Goal: Task Accomplishment & Management: Manage account settings

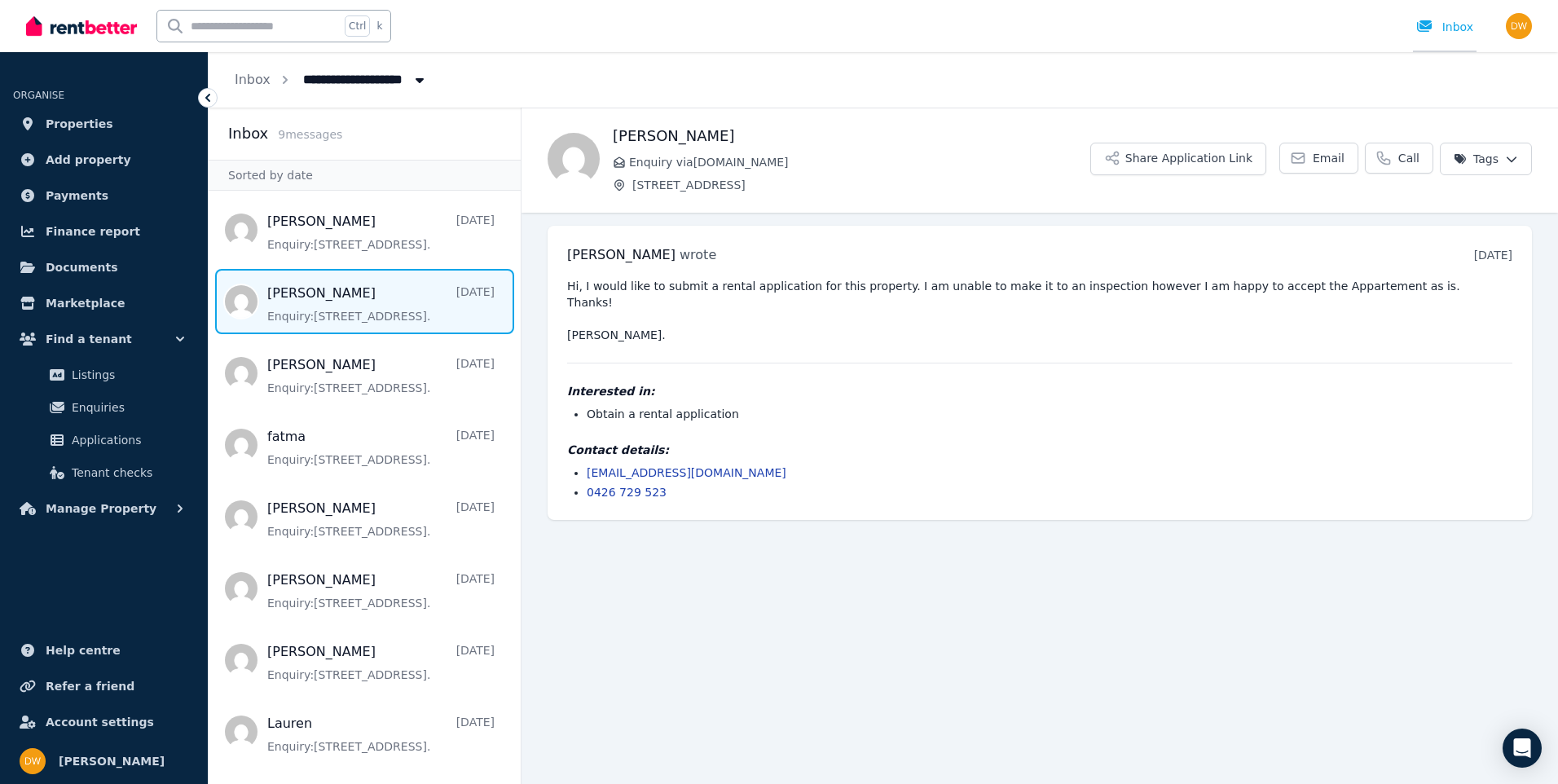
click at [1460, 29] on div "Inbox" at bounding box center [1445, 27] width 57 height 17
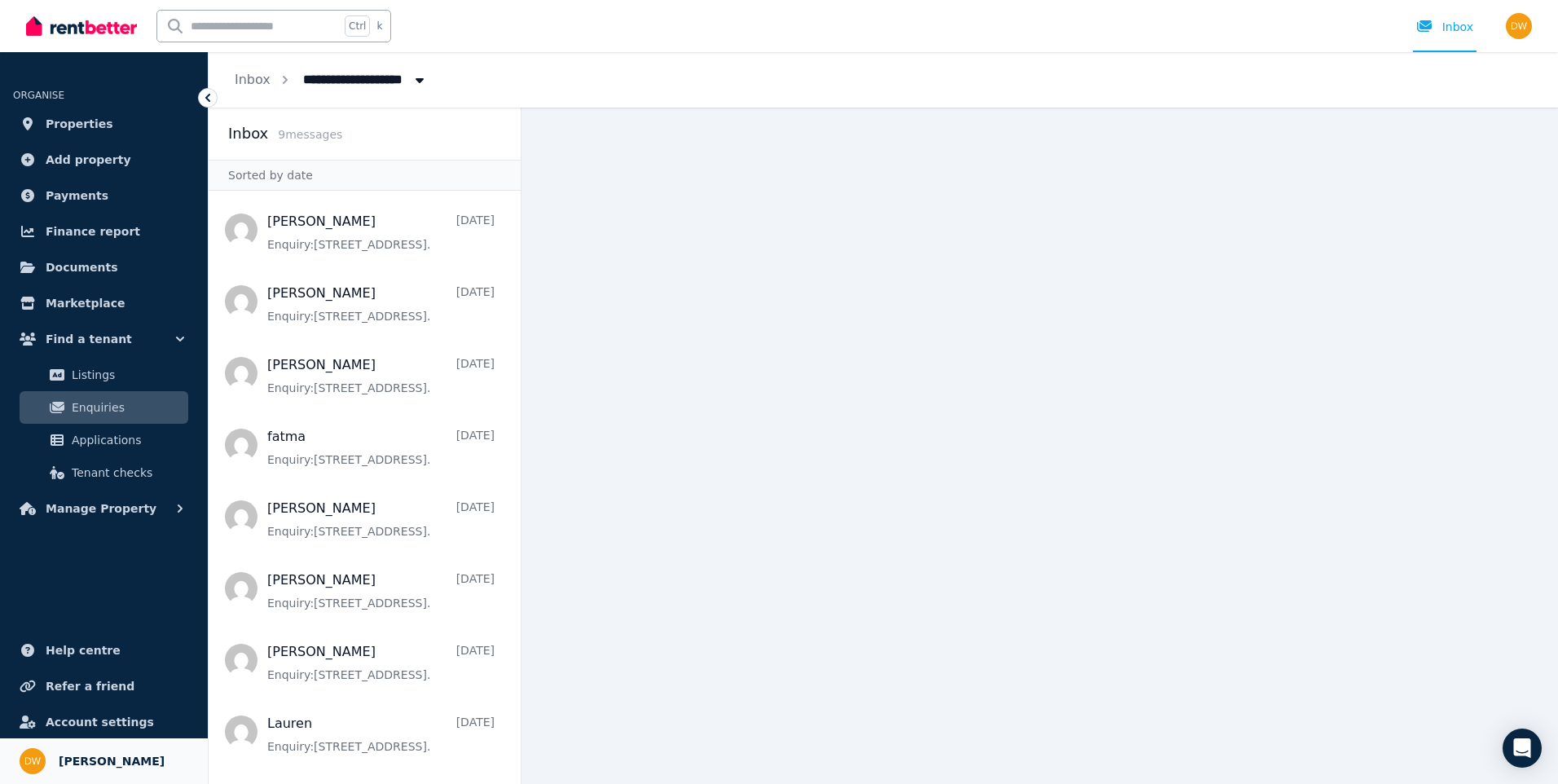
click at [79, 755] on span "DEAN WILLIAMS" at bounding box center [111, 760] width 106 height 19
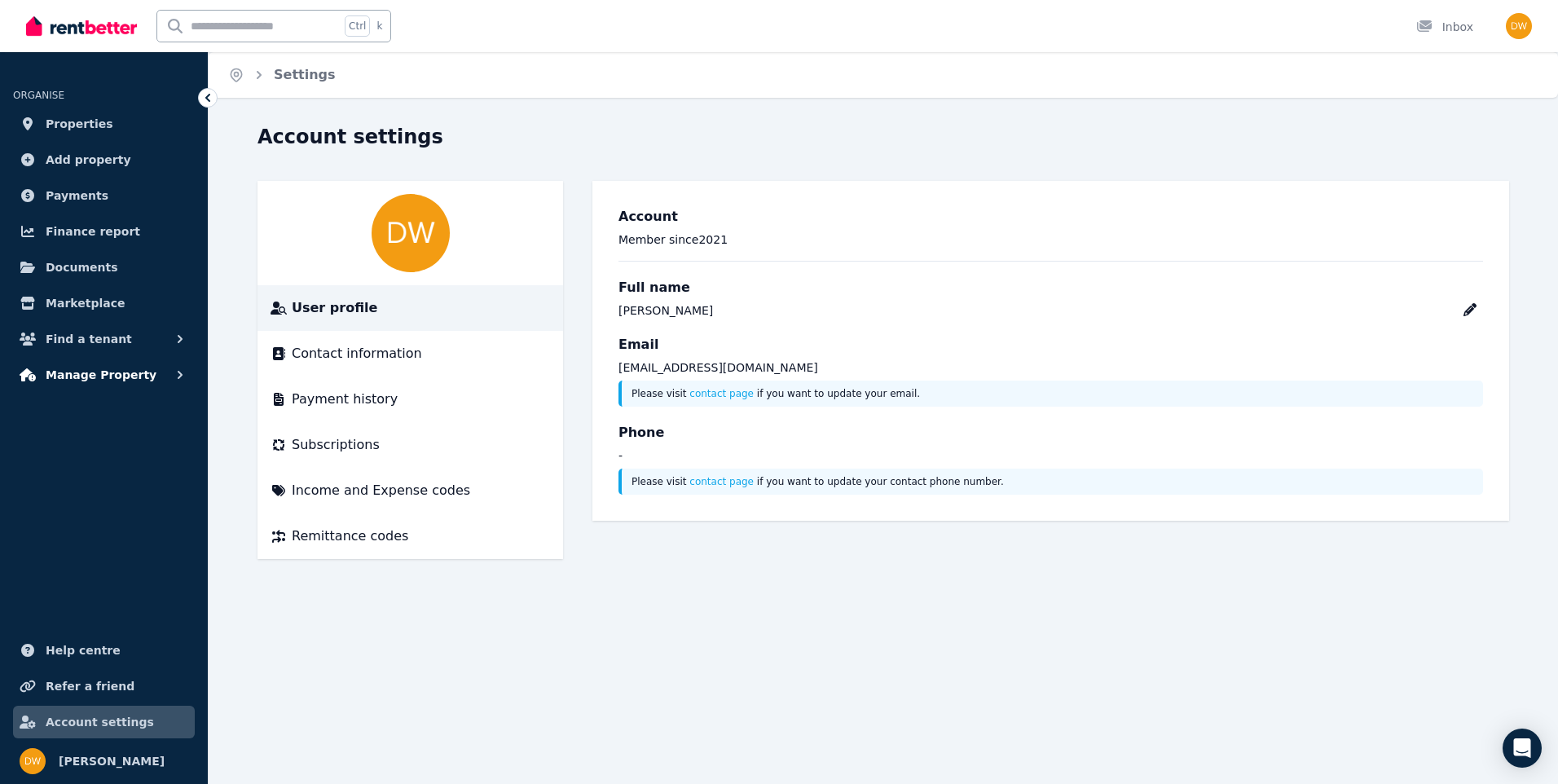
click at [136, 371] on button "Manage Property" at bounding box center [103, 374] width 181 height 32
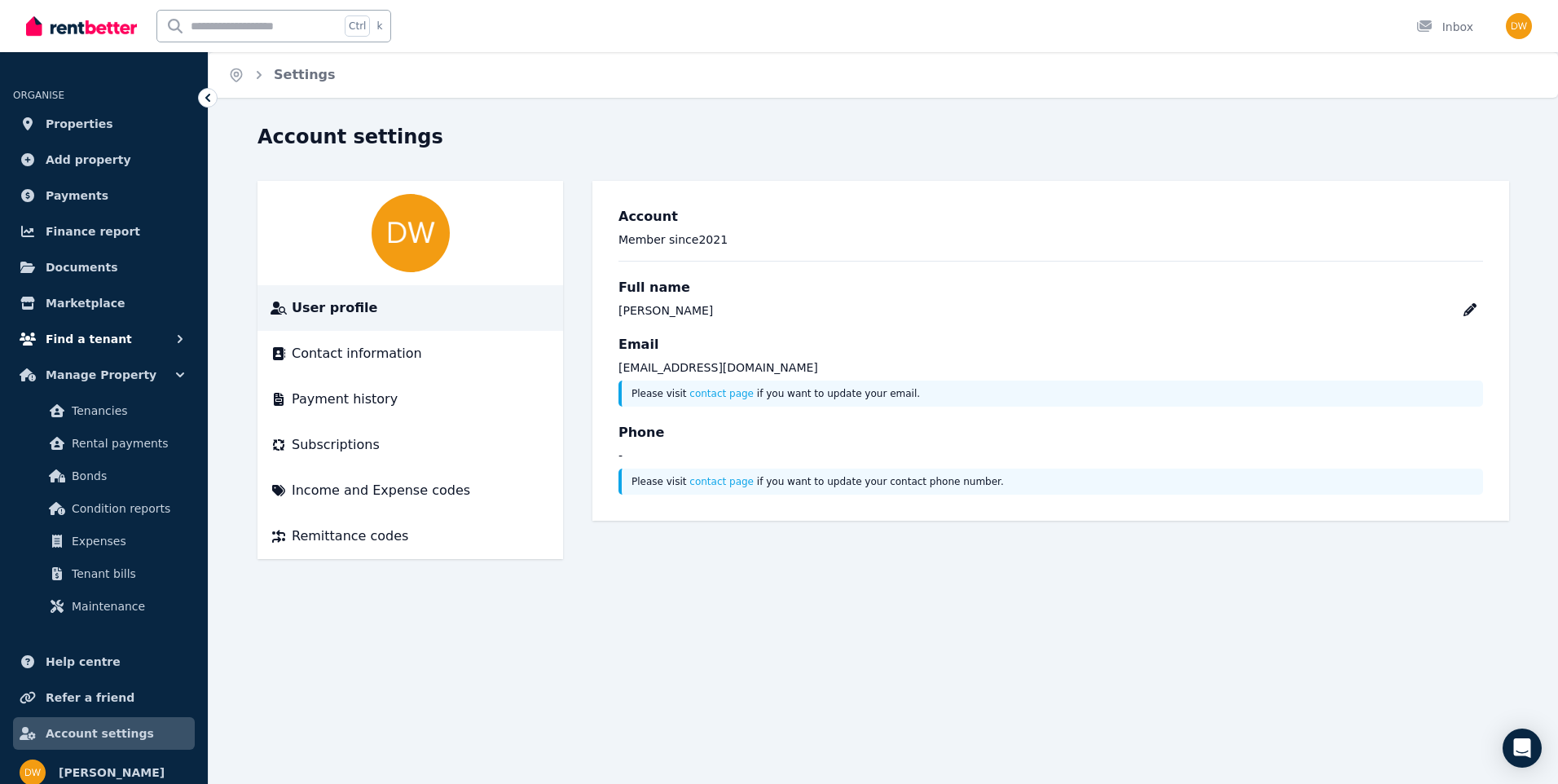
click at [147, 330] on button "Find a tenant" at bounding box center [103, 339] width 181 height 32
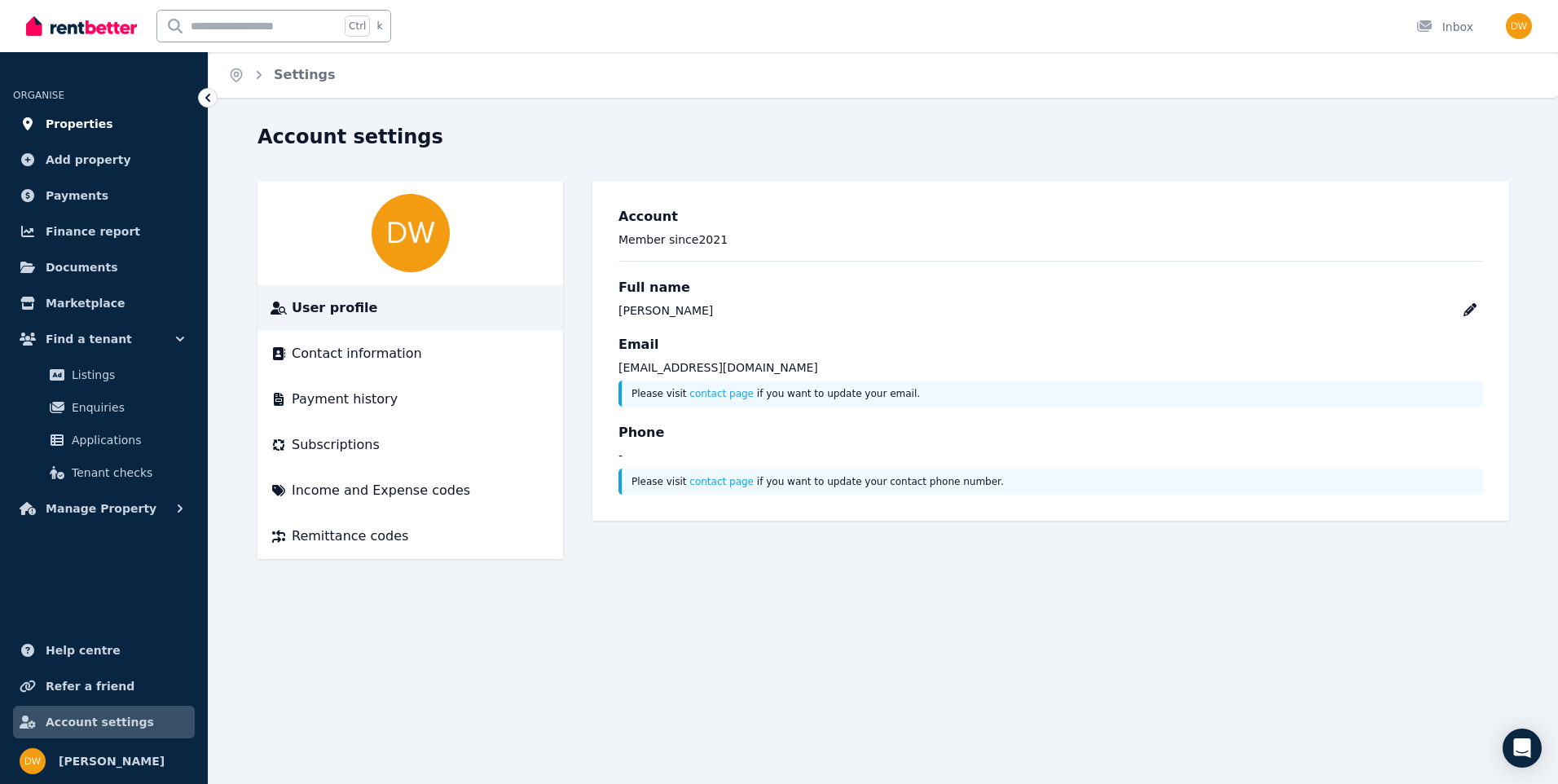
click at [88, 127] on span "Properties" at bounding box center [79, 123] width 67 height 19
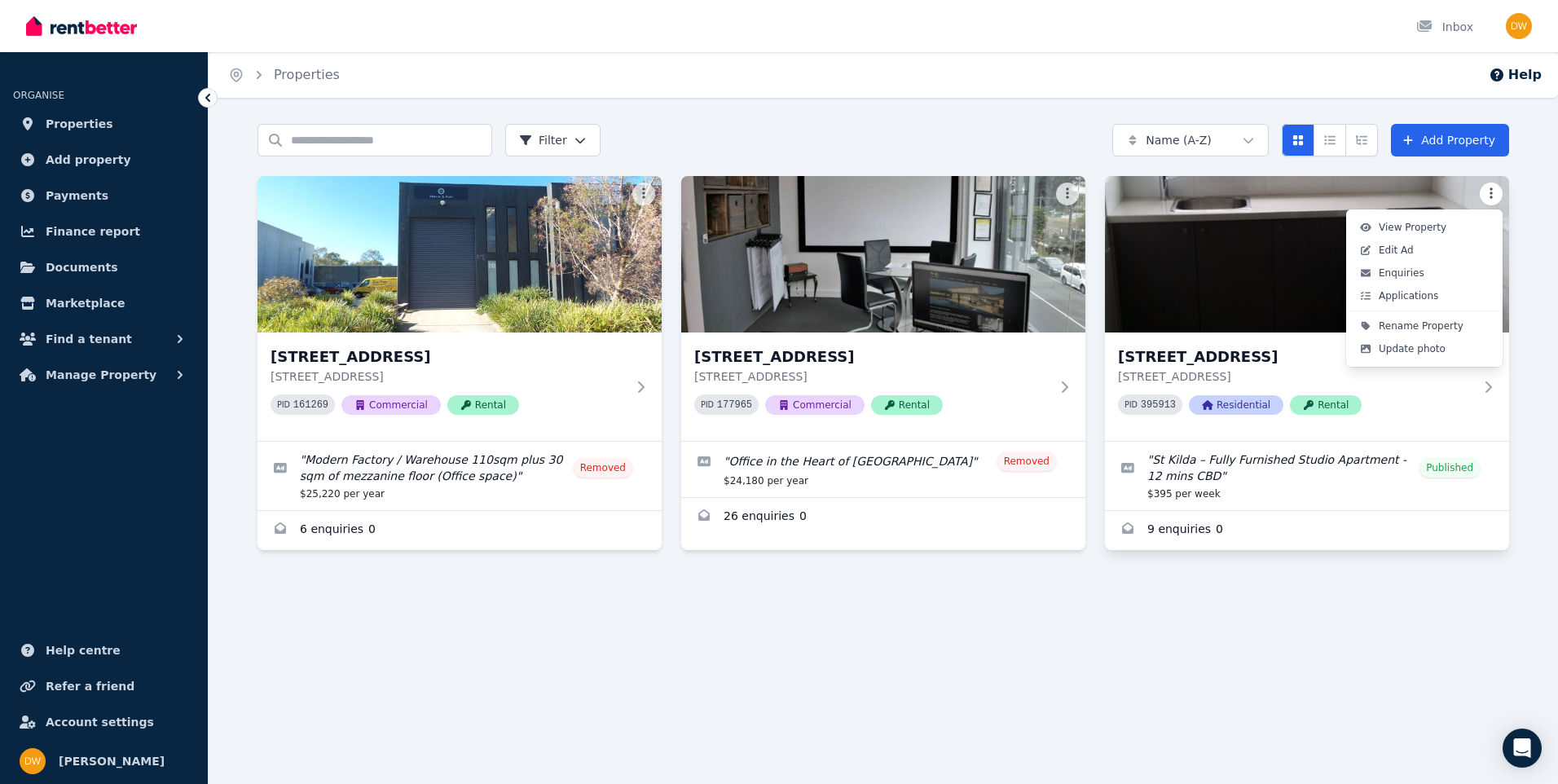
click at [1490, 195] on html "Open main menu Inbox Open user menu ORGANISE Properties Add property Payments F…" at bounding box center [779, 392] width 1558 height 784
click at [1397, 248] on span "Edit Ad" at bounding box center [1396, 250] width 35 height 13
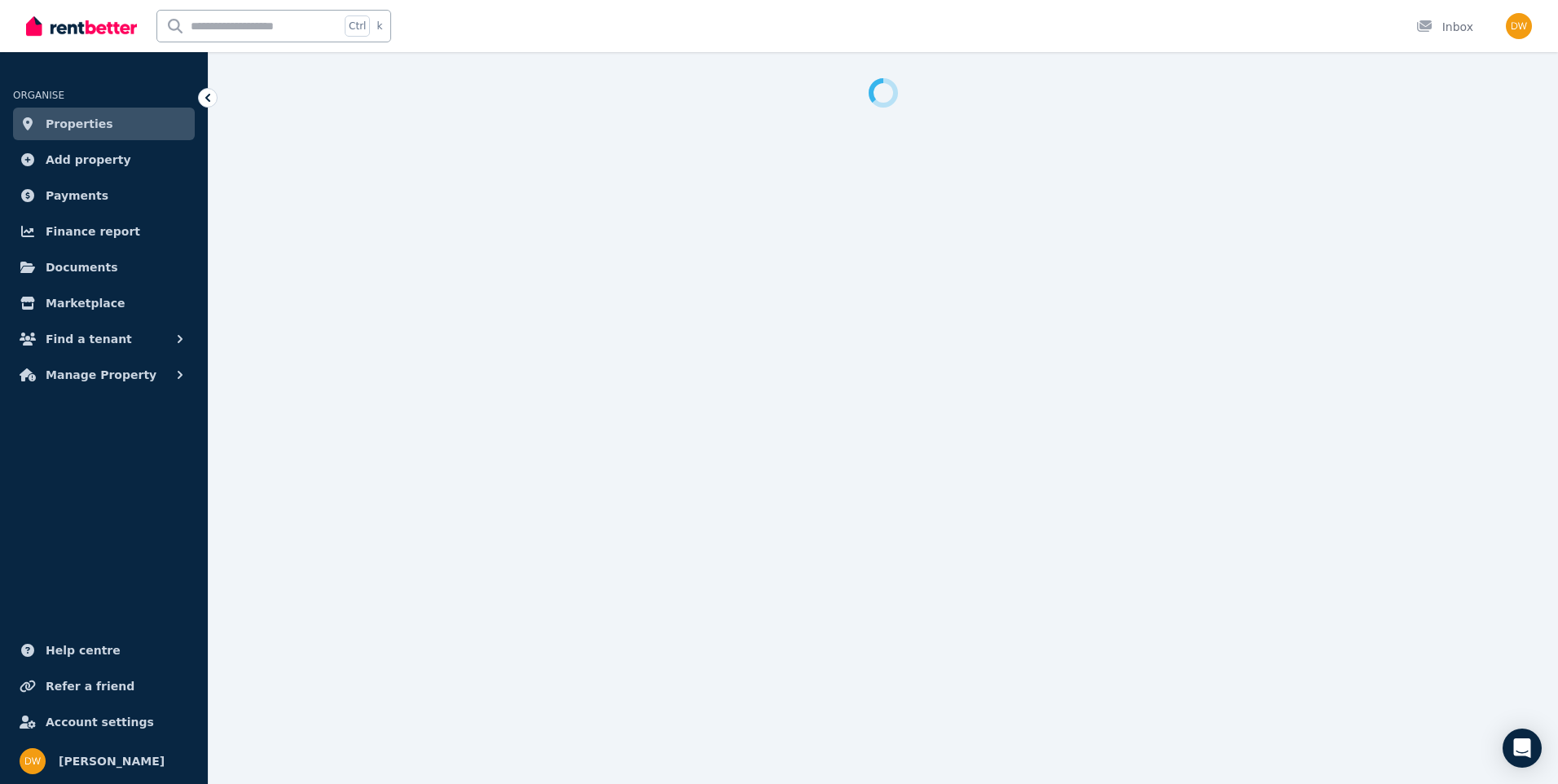
select select "**********"
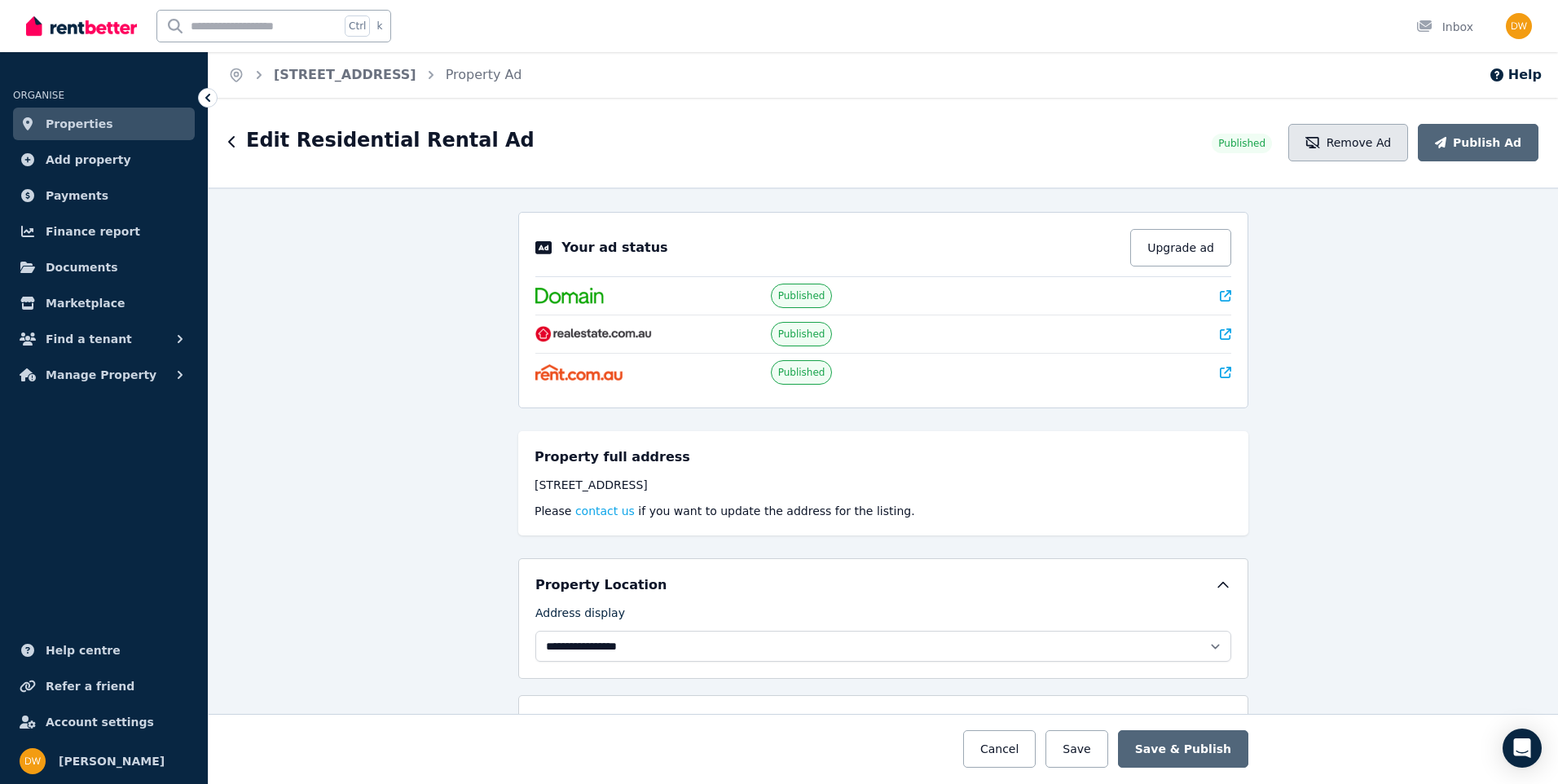
click at [1373, 140] on button "Remove Ad" at bounding box center [1348, 143] width 120 height 38
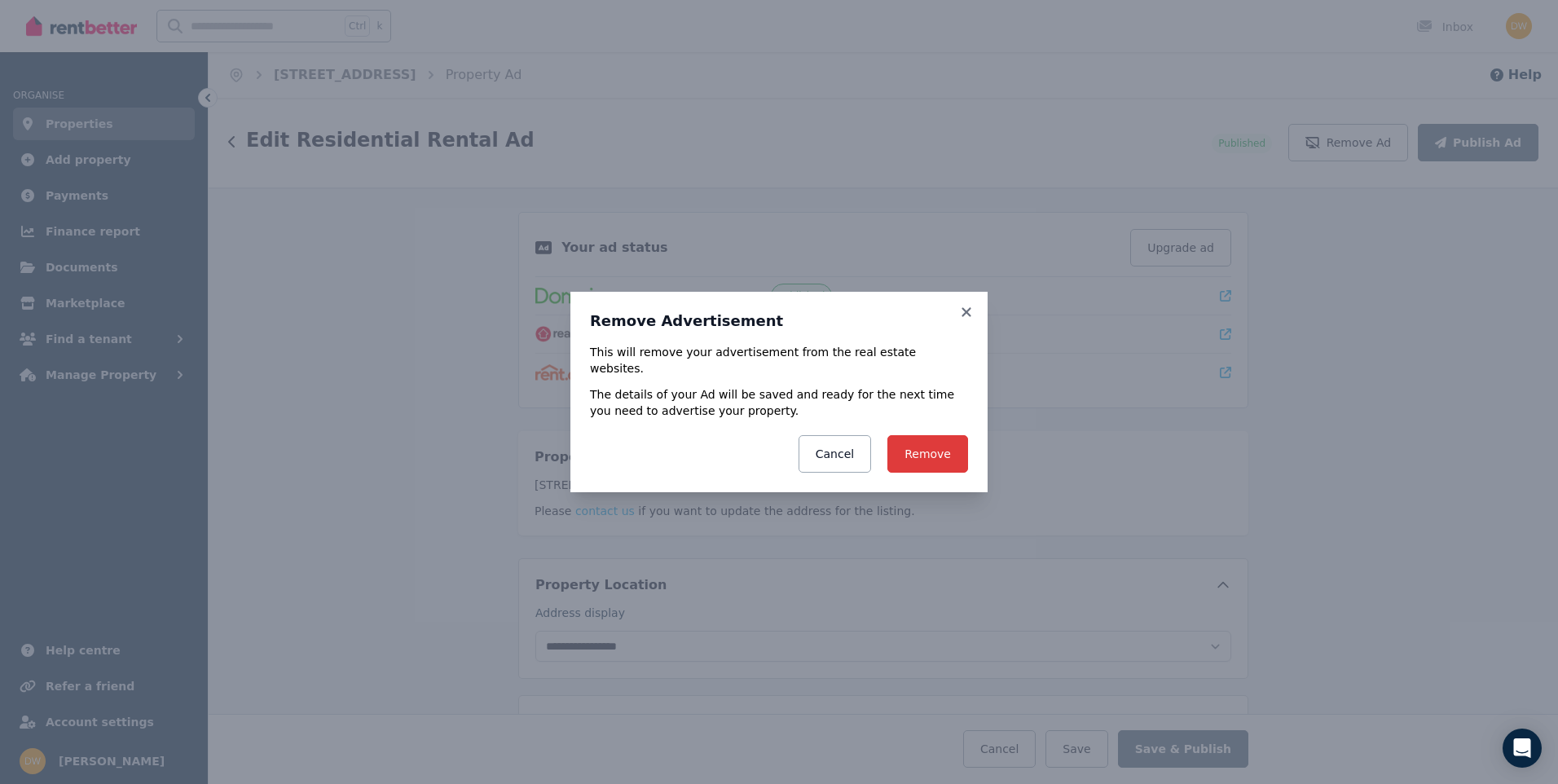
click at [929, 438] on button "Remove" at bounding box center [928, 454] width 81 height 38
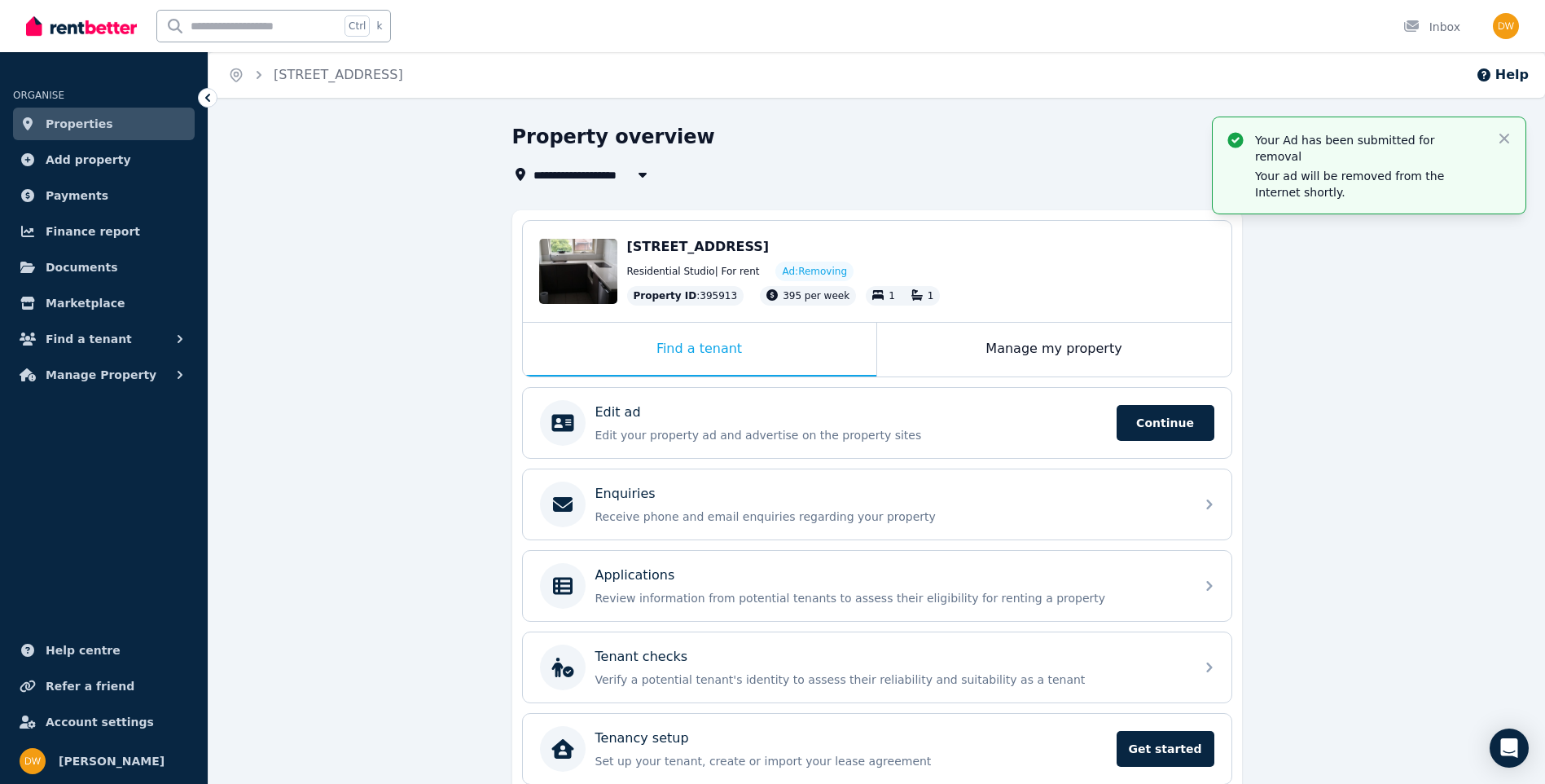
click at [77, 121] on span "Properties" at bounding box center [79, 123] width 67 height 19
